Goal: Task Accomplishment & Management: Manage account settings

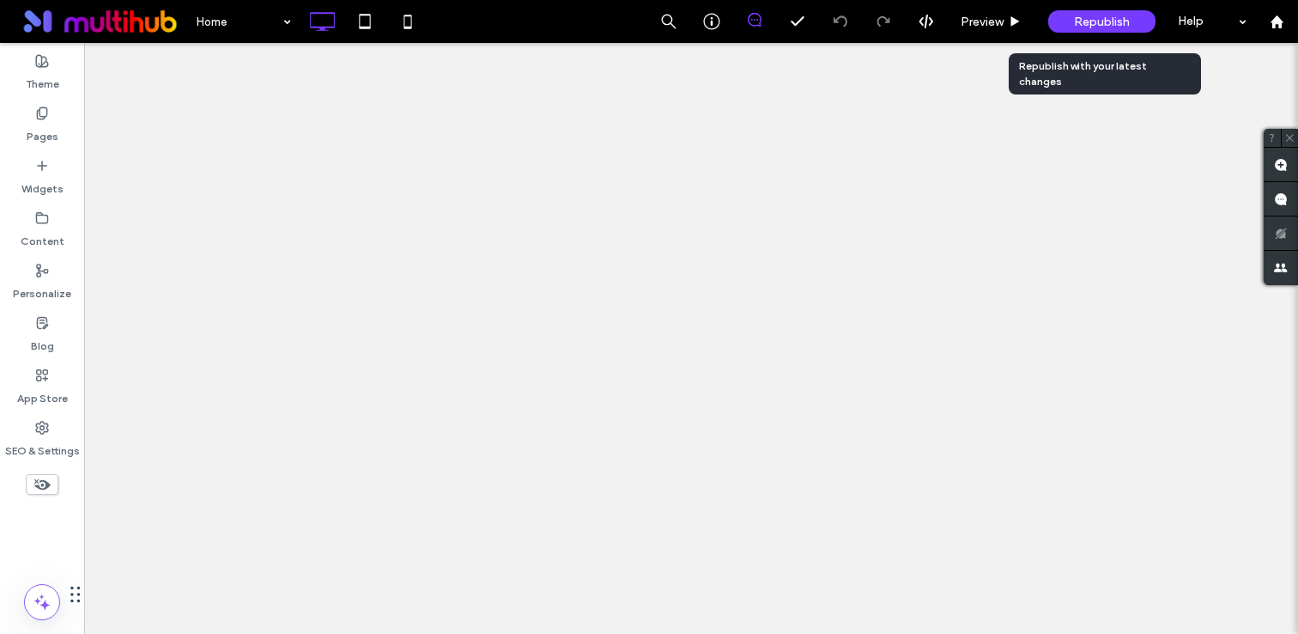
click at [1102, 29] on div "Republish" at bounding box center [1101, 21] width 107 height 22
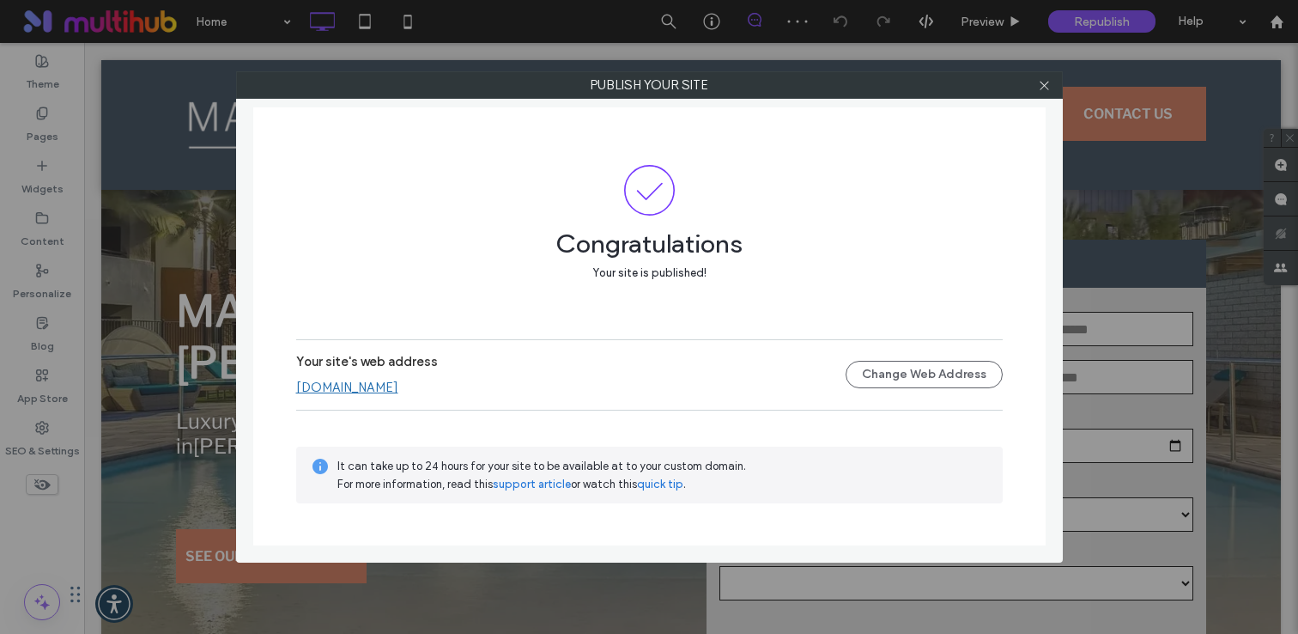
click at [398, 393] on link "rentnow.marquisatchandler.com" at bounding box center [347, 386] width 102 height 15
click at [1046, 80] on icon at bounding box center [1044, 85] width 13 height 13
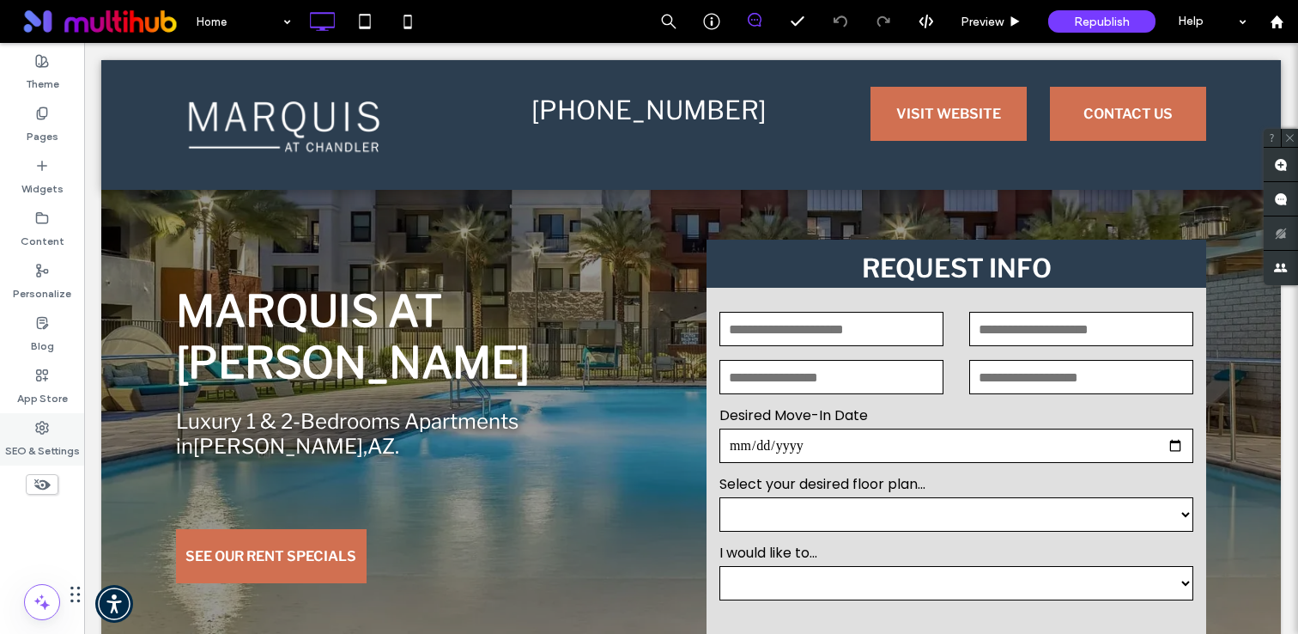
click at [46, 437] on label "SEO & Settings" at bounding box center [42, 446] width 75 height 24
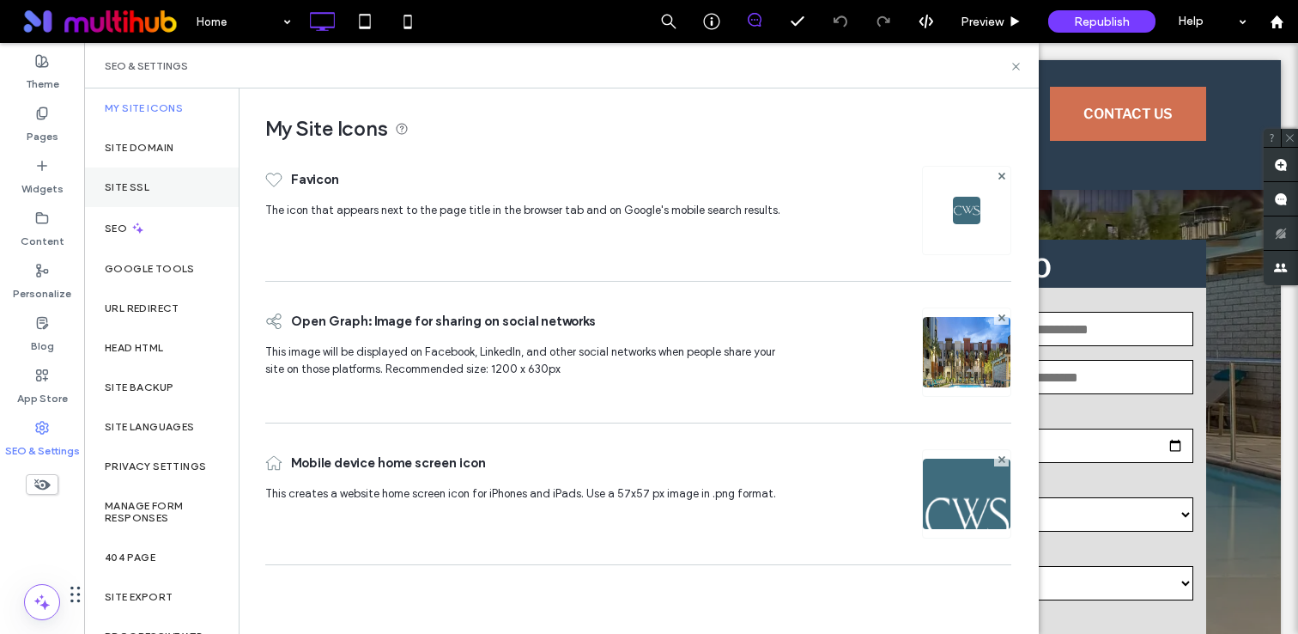
click at [144, 200] on div "Site SSL" at bounding box center [161, 186] width 155 height 39
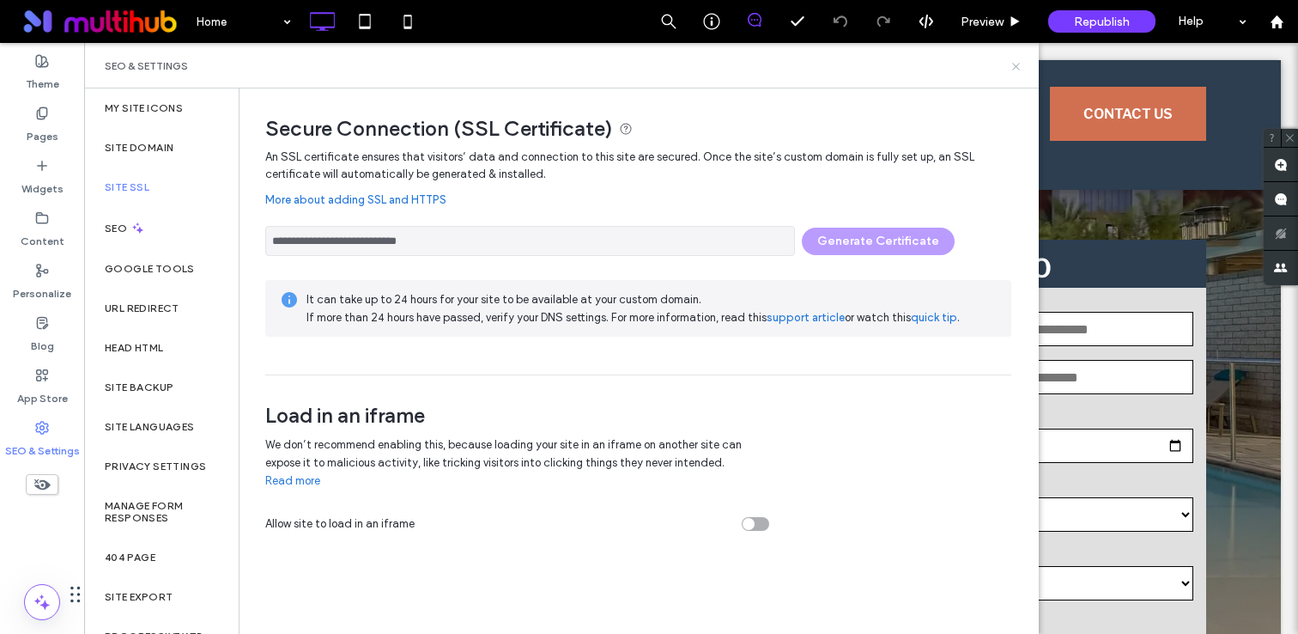
click at [1015, 61] on icon at bounding box center [1016, 66] width 13 height 13
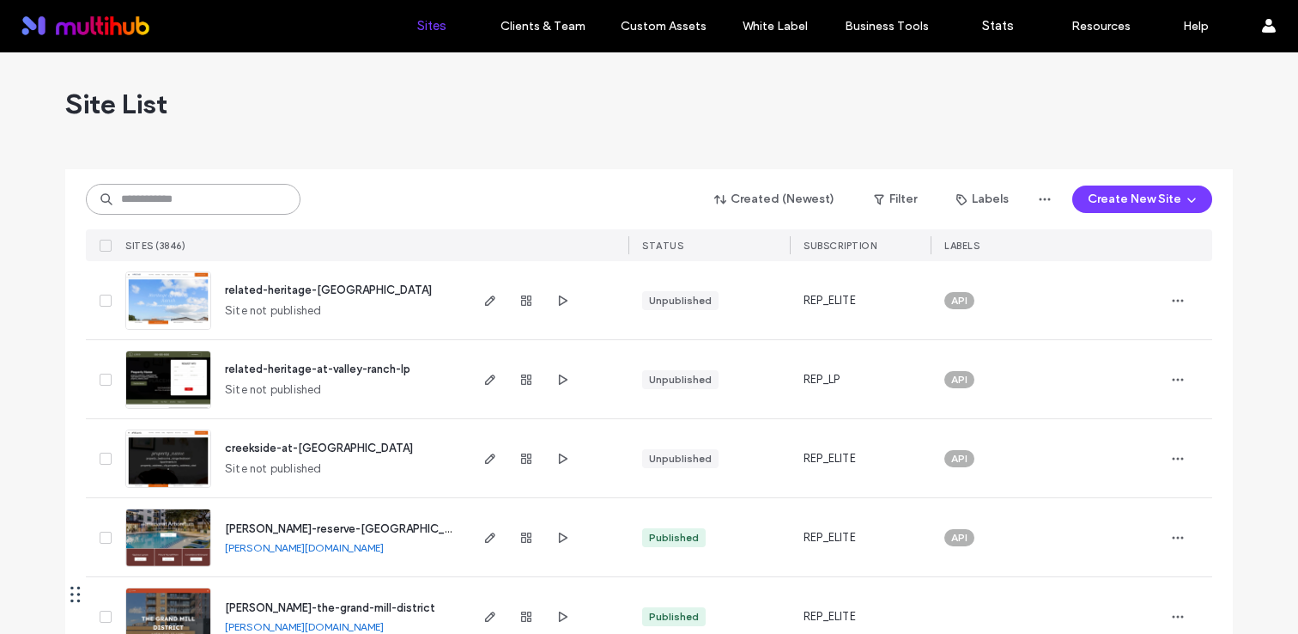
click at [223, 198] on input at bounding box center [193, 199] width 215 height 31
click at [244, 211] on input at bounding box center [193, 199] width 215 height 31
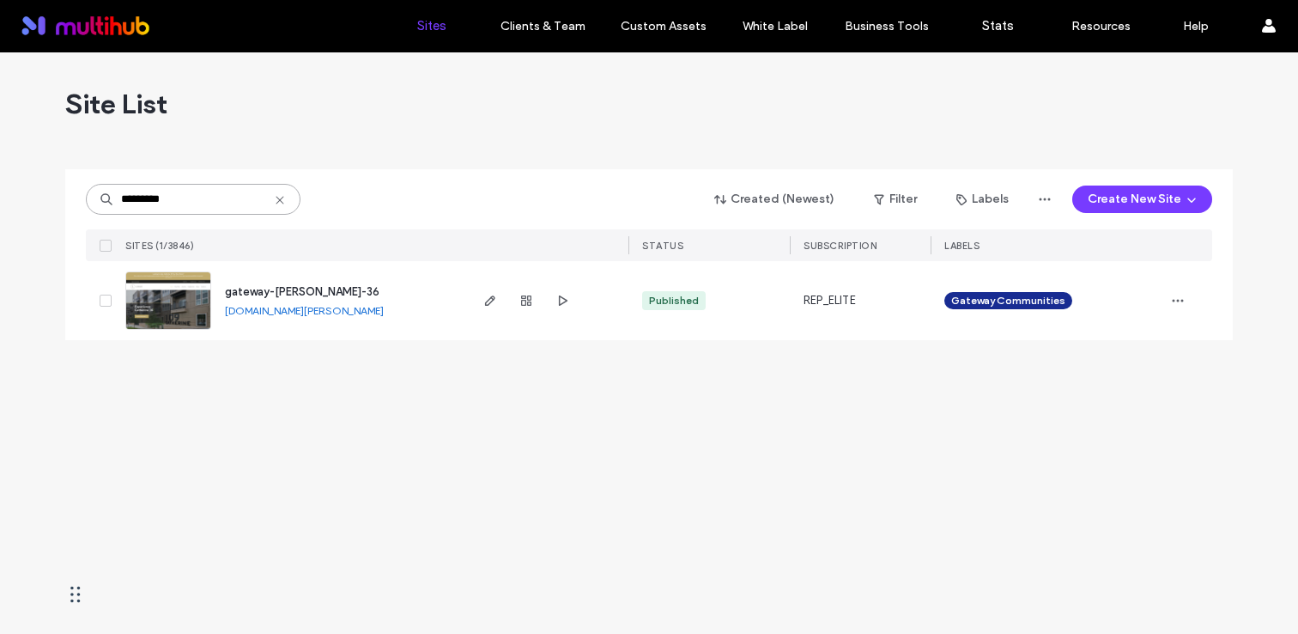
type input "*********"
click at [573, 292] on div at bounding box center [547, 300] width 162 height 79
click at [564, 298] on icon "button" at bounding box center [563, 301] width 14 height 14
click at [282, 204] on icon at bounding box center [280, 200] width 14 height 14
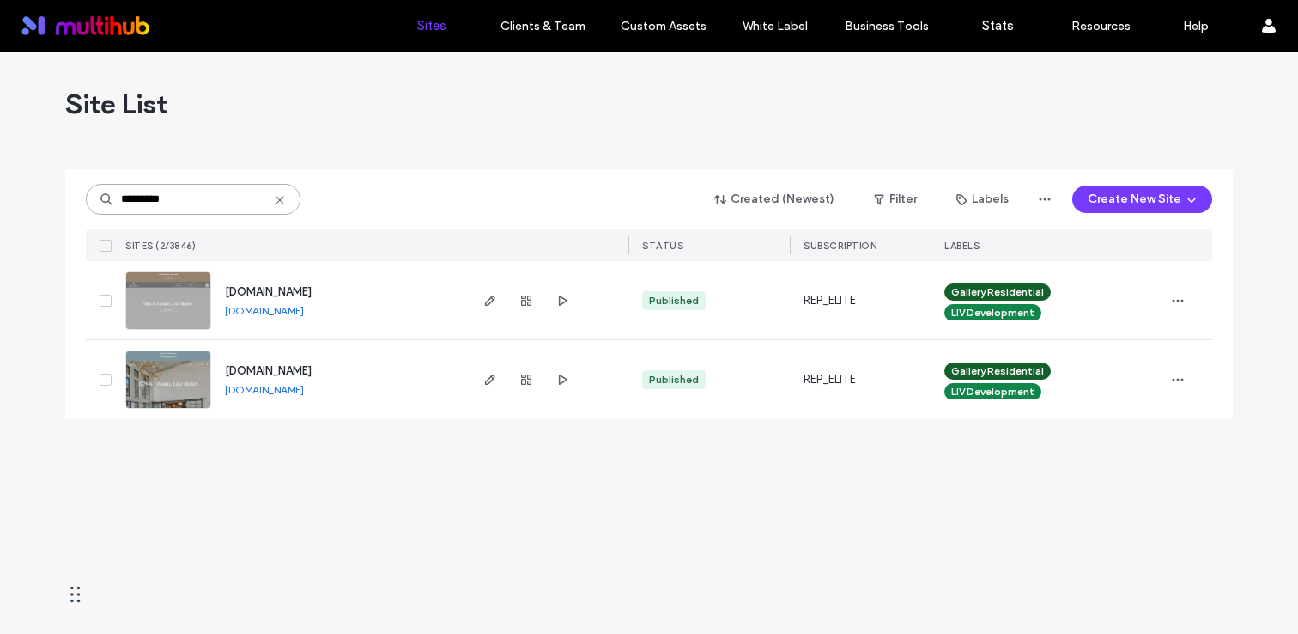
type input "*********"
click at [312, 367] on span "www.livanonaturecoast.com" at bounding box center [268, 370] width 87 height 13
